Goal: Subscribe to service/newsletter

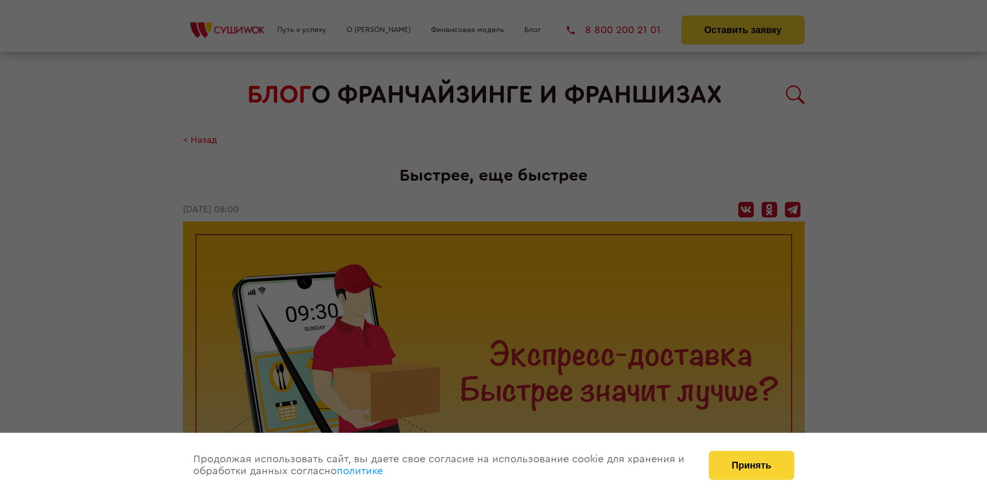
scroll to position [1090, 0]
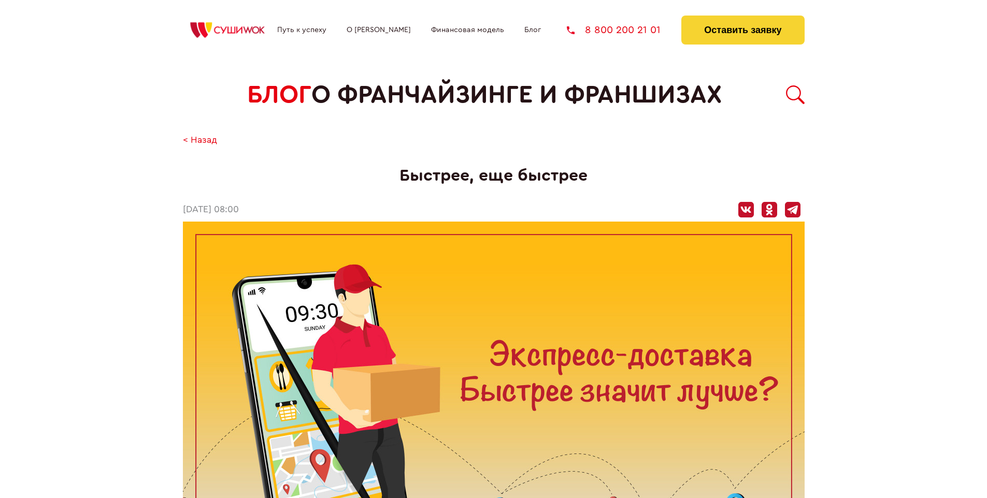
scroll to position [1090, 0]
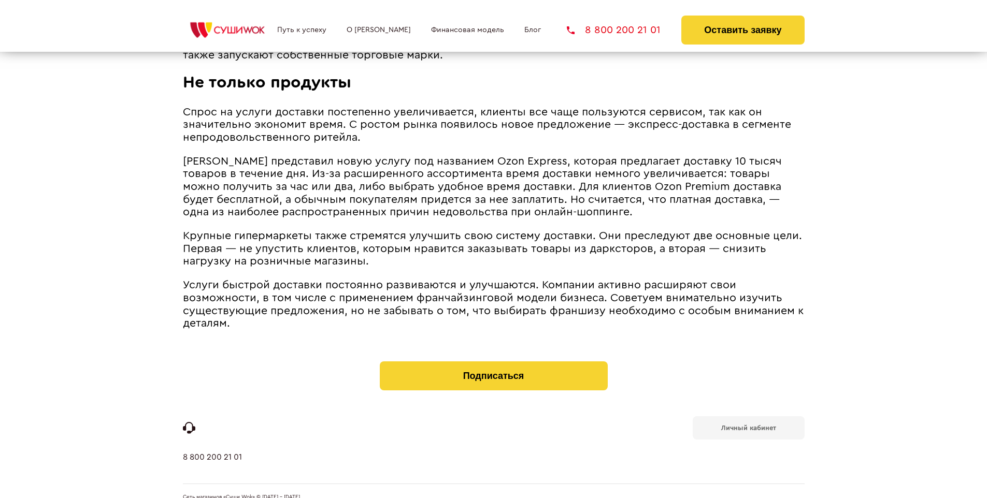
click at [748, 425] on b "Личный кабинет" at bounding box center [748, 428] width 55 height 7
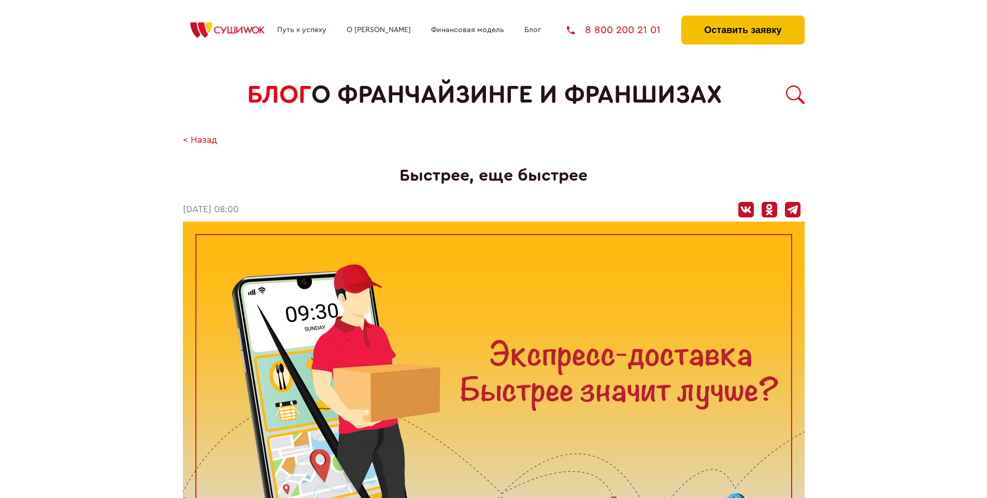
click at [742, 18] on button "Оставить заявку" at bounding box center [742, 30] width 123 height 29
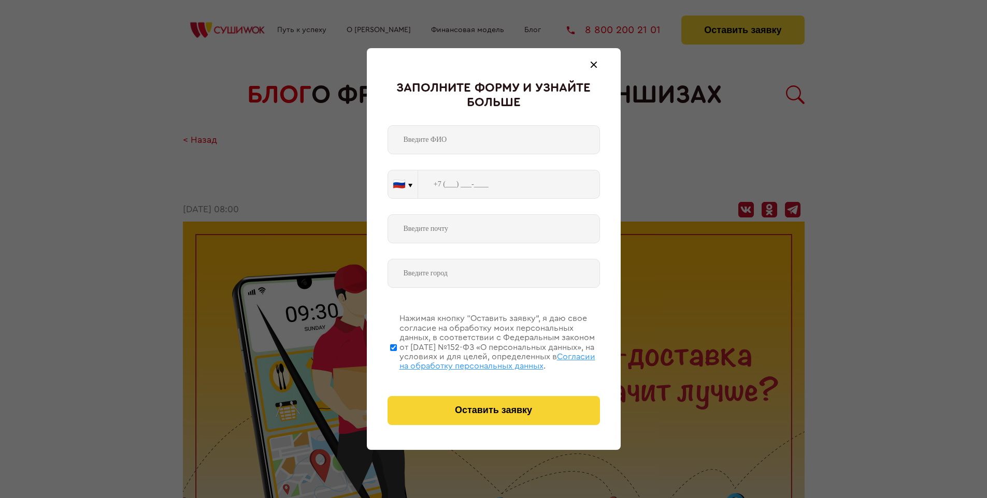
click at [480, 360] on span "Согласии на обработку персональных данных" at bounding box center [497, 362] width 196 height 18
click at [397, 360] on input "Нажимая кнопку “Оставить заявку”, я даю свое согласие на обработку моих персона…" at bounding box center [393, 347] width 7 height 83
checkbox input "false"
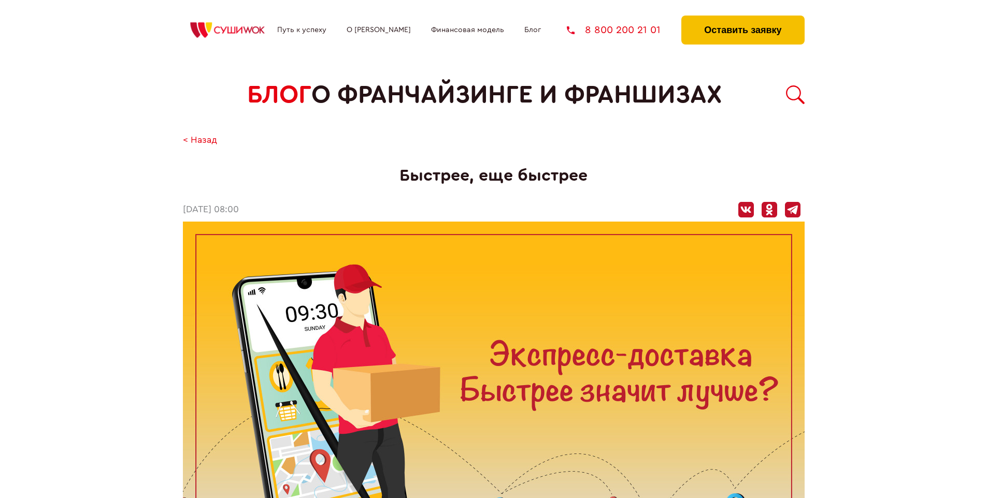
click at [742, 18] on button "Оставить заявку" at bounding box center [742, 30] width 123 height 29
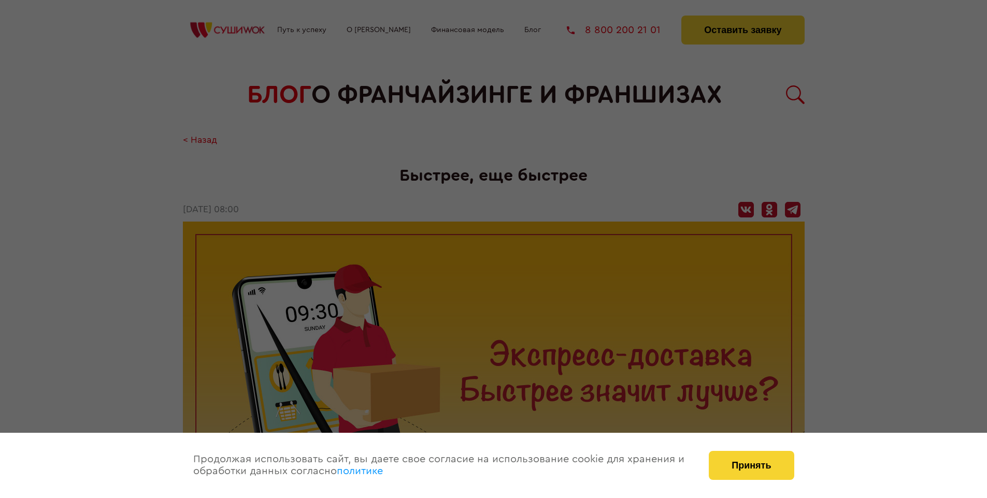
scroll to position [1090, 0]
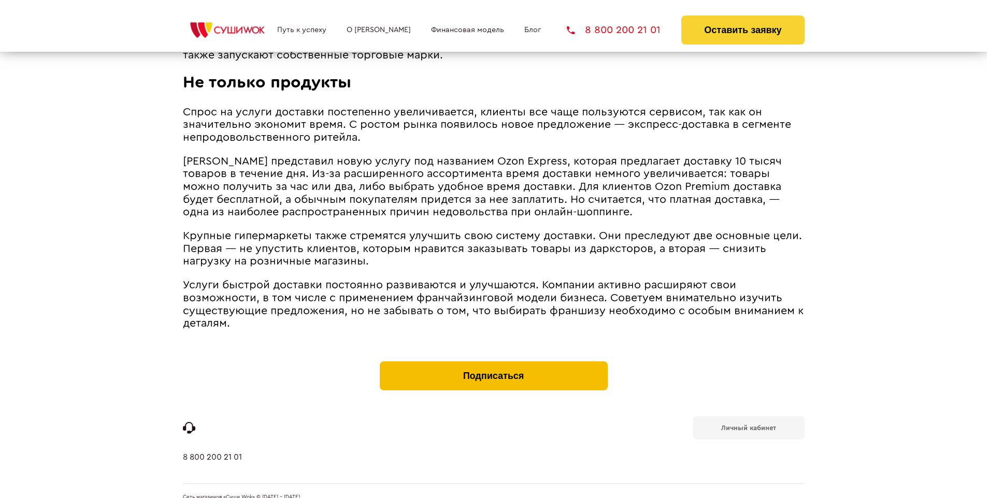
click at [493, 362] on button "Подписаться" at bounding box center [494, 376] width 228 height 29
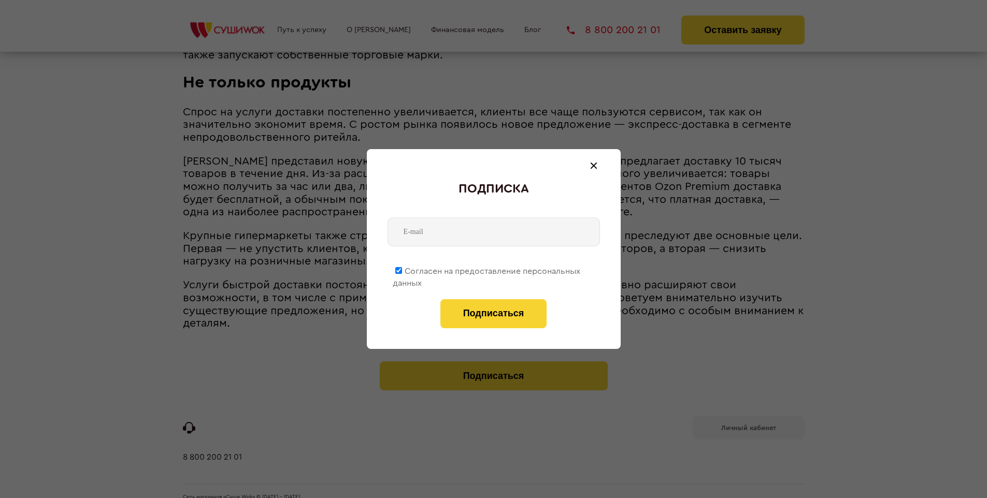
click at [487, 269] on span "Согласен на предоставление персональных данных" at bounding box center [487, 277] width 188 height 20
click at [402, 269] on input "Согласен на предоставление персональных данных" at bounding box center [398, 270] width 7 height 7
checkbox input "false"
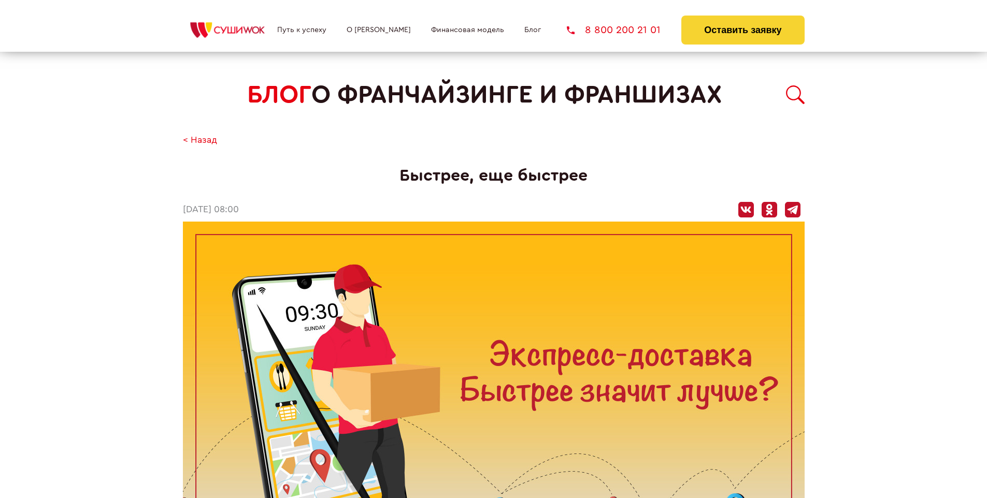
scroll to position [1090, 0]
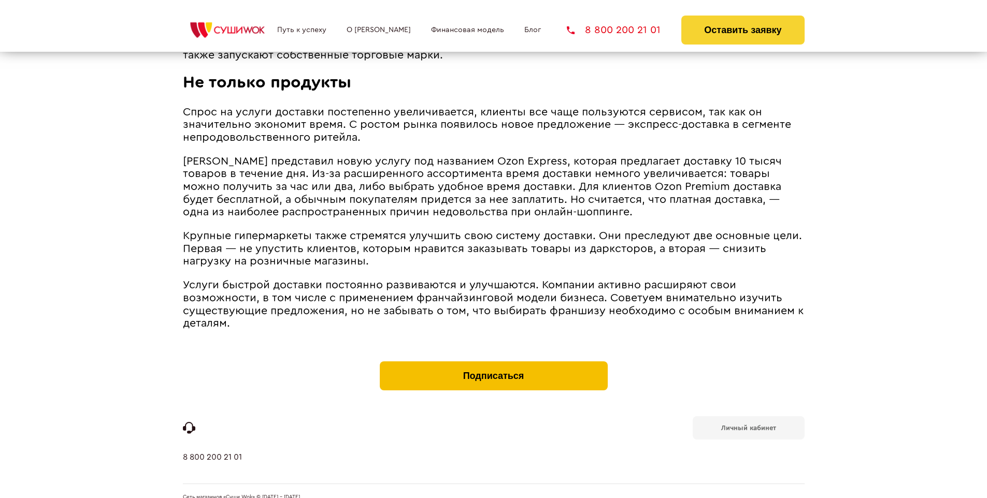
click at [493, 362] on button "Подписаться" at bounding box center [494, 376] width 228 height 29
